Goal: Task Accomplishment & Management: Manage account settings

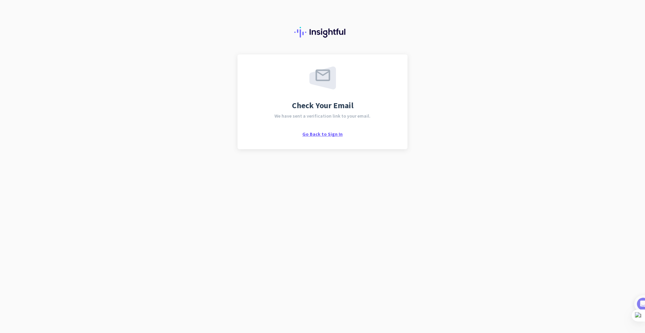
click at [331, 133] on span "Go Back to Sign In" at bounding box center [322, 134] width 40 height 6
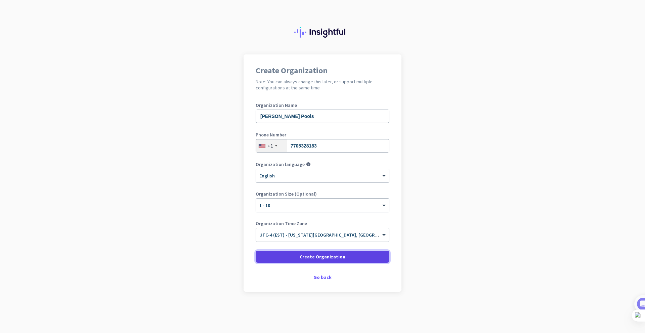
click at [322, 255] on span "Create Organization" at bounding box center [323, 256] width 46 height 7
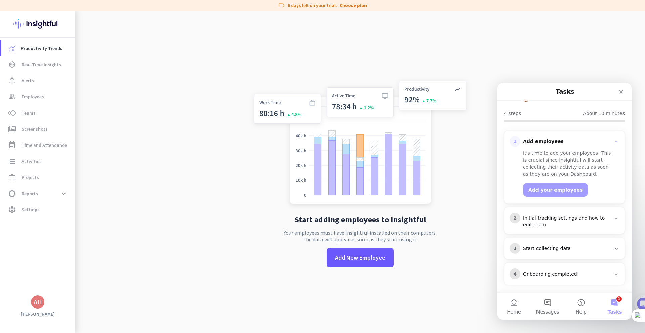
scroll to position [64, 0]
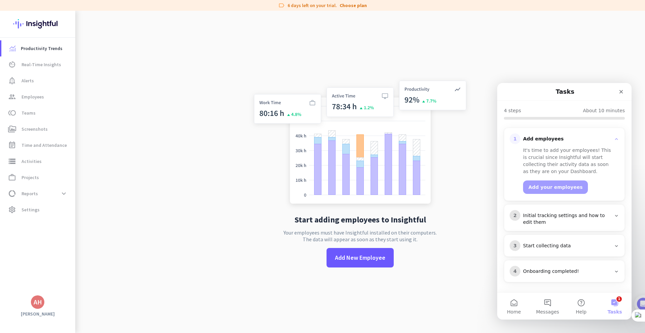
click at [614, 302] on button "1 Tasks" at bounding box center [615, 305] width 34 height 27
click at [359, 259] on span "Add New Employee" at bounding box center [360, 257] width 50 height 9
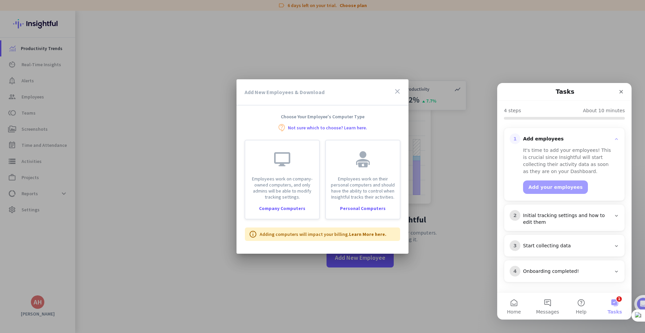
click at [398, 92] on icon "close" at bounding box center [397, 91] width 8 height 8
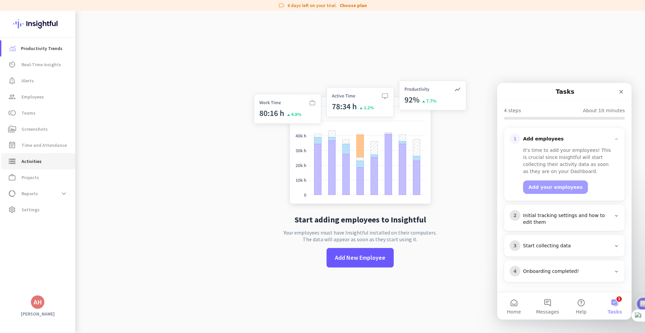
click at [38, 161] on span "Activities" at bounding box center [31, 161] width 20 height 8
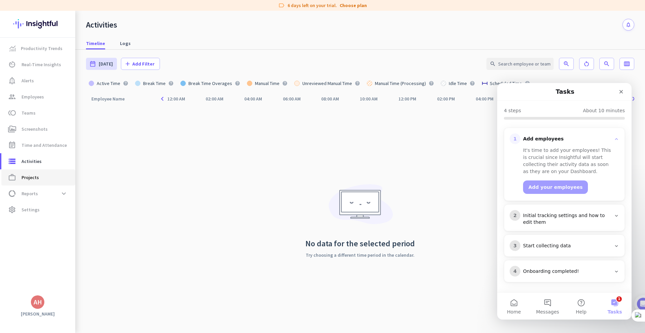
click at [37, 175] on span "Projects" at bounding box center [29, 177] width 17 height 8
type input "[DATE] - [DATE]"
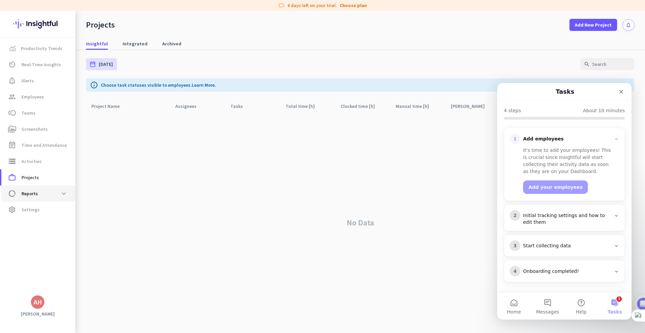
click at [35, 194] on span "Reports" at bounding box center [29, 193] width 16 height 8
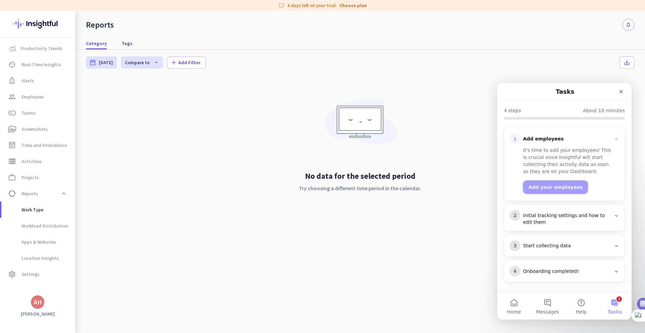
click at [538, 187] on button "Add your employees" at bounding box center [555, 186] width 65 height 13
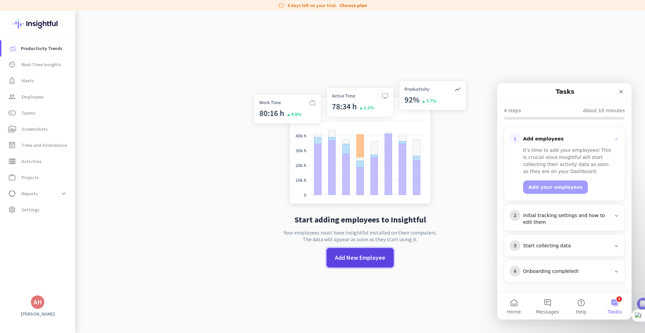
click at [346, 255] on span "Add New Employee" at bounding box center [360, 257] width 50 height 9
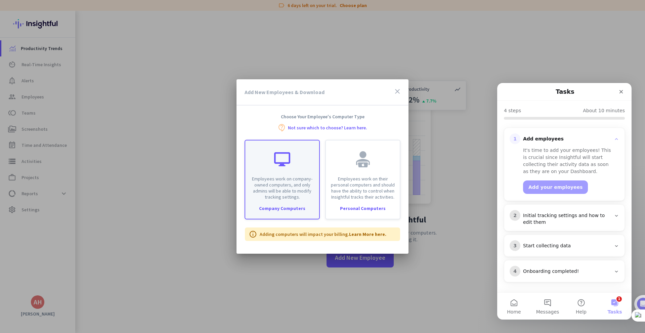
click at [282, 178] on p "Employees work on company-owned computers, and only admins will be able to modi…" at bounding box center [282, 188] width 66 height 24
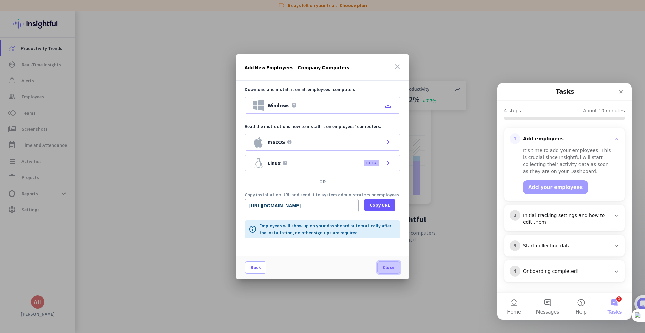
click at [385, 266] on span "Close" at bounding box center [388, 267] width 12 height 7
